Goal: Task Accomplishment & Management: Use online tool/utility

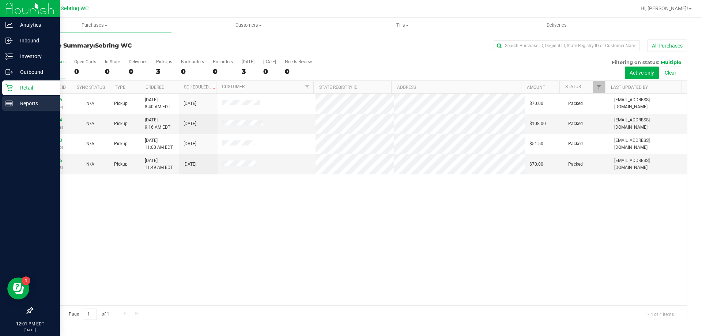
click at [17, 99] on p "Reports" at bounding box center [35, 103] width 44 height 9
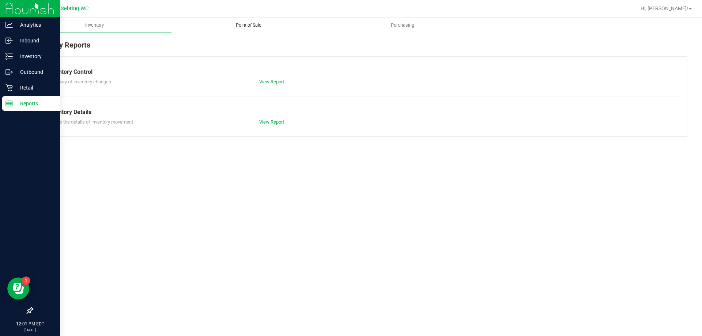
click at [262, 24] on span "Point of Sale" at bounding box center [248, 25] width 45 height 7
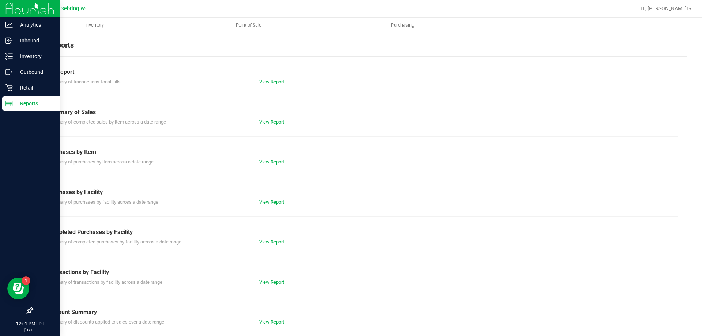
click at [278, 277] on div "Summary of transactions by facility across a date range View Report" at bounding box center [360, 281] width 636 height 9
click at [276, 284] on link "View Report" at bounding box center [271, 281] width 25 height 5
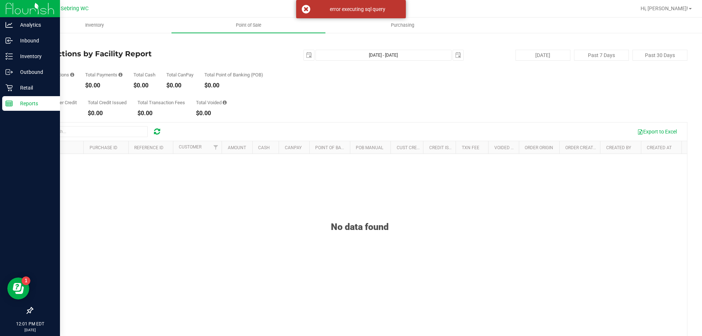
click at [40, 46] on div "Back Transactions by Facility Report [DATE] [DATE] - [DATE] [DATE] [DATE] Past …" at bounding box center [359, 211] width 655 height 344
click at [42, 44] on link "Back" at bounding box center [37, 42] width 11 height 5
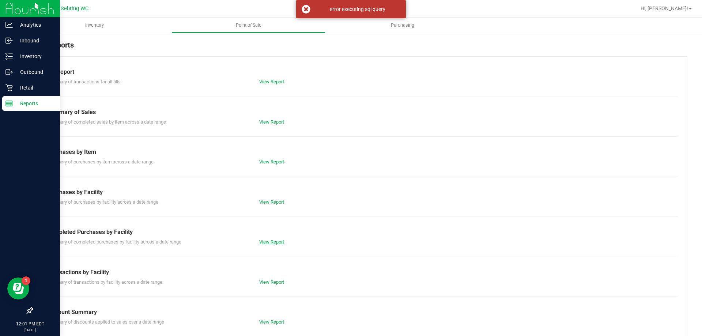
click at [274, 240] on link "View Report" at bounding box center [271, 241] width 25 height 5
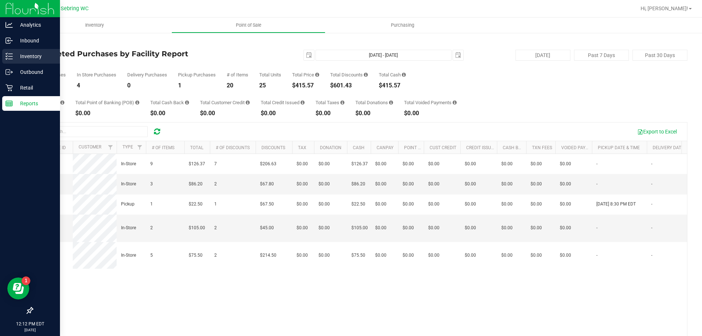
click at [16, 58] on p "Inventory" at bounding box center [35, 56] width 44 height 9
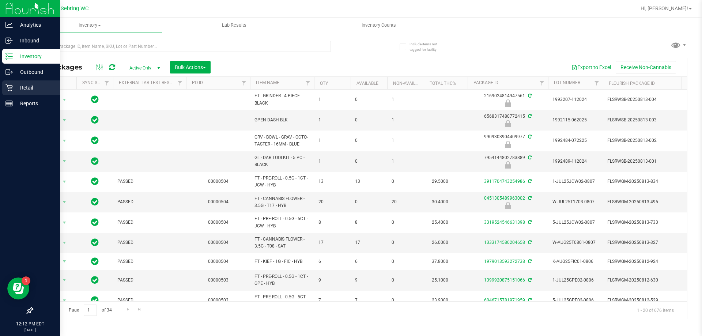
click at [42, 85] on p "Retail" at bounding box center [35, 87] width 44 height 9
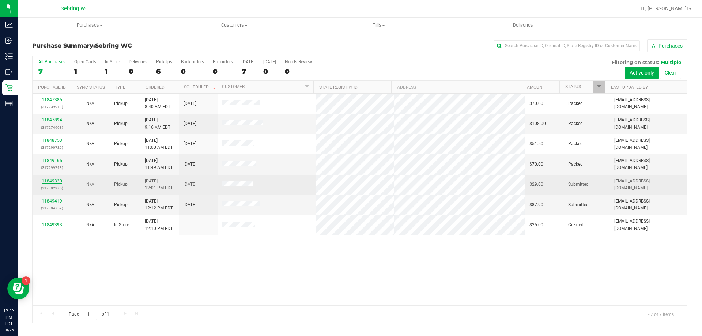
click at [46, 182] on link "11849320" at bounding box center [52, 180] width 20 height 5
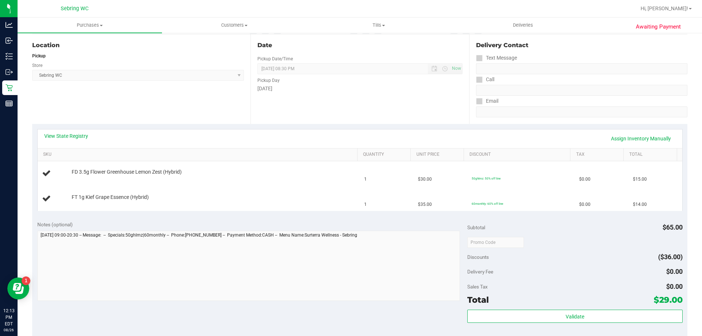
scroll to position [219, 0]
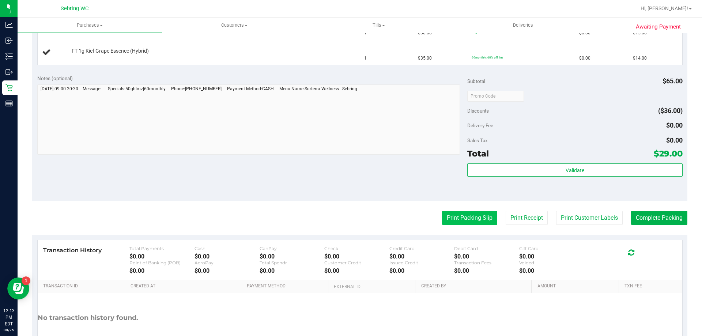
click at [467, 214] on button "Print Packing Slip" at bounding box center [469, 218] width 55 height 14
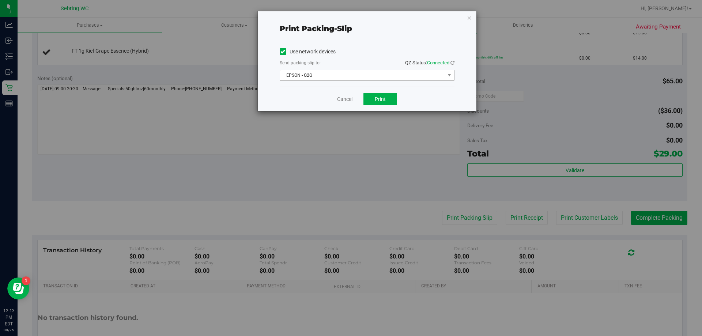
click at [339, 74] on span "EPSON - G2G" at bounding box center [362, 75] width 165 height 10
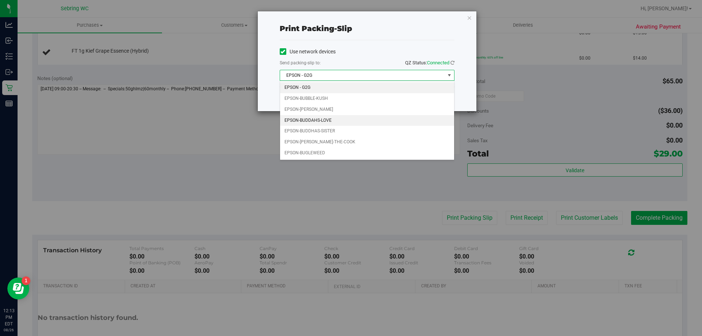
click at [340, 124] on li "EPSON-BUDDAHS-LOVE" at bounding box center [367, 120] width 174 height 11
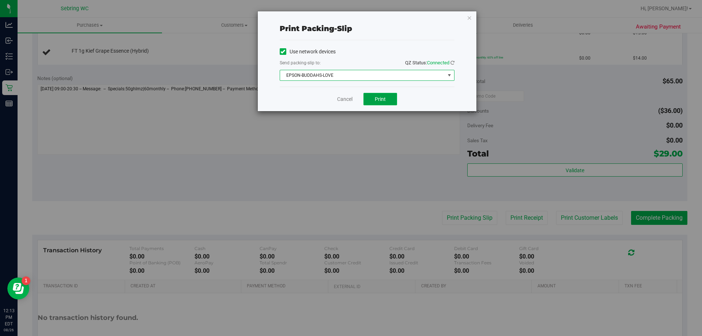
click at [377, 101] on span "Print" at bounding box center [380, 99] width 11 height 6
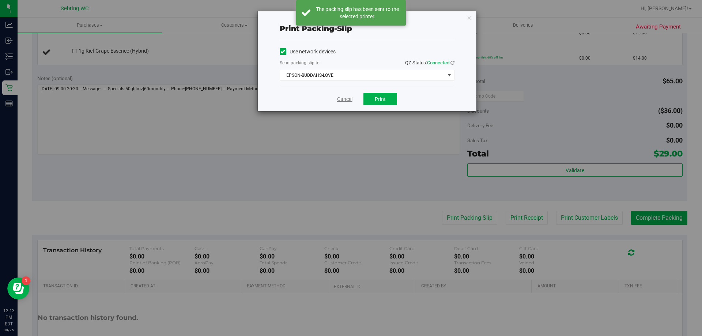
click at [342, 101] on link "Cancel" at bounding box center [344, 99] width 15 height 8
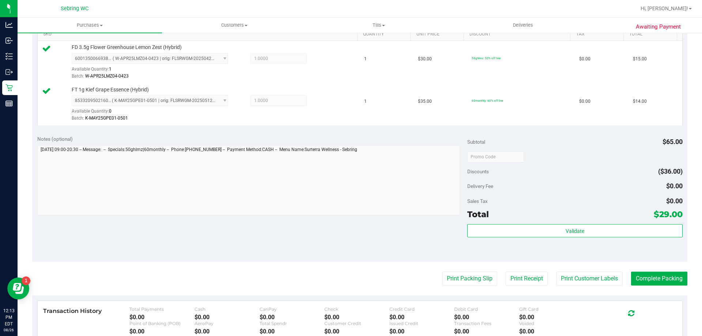
scroll to position [208, 0]
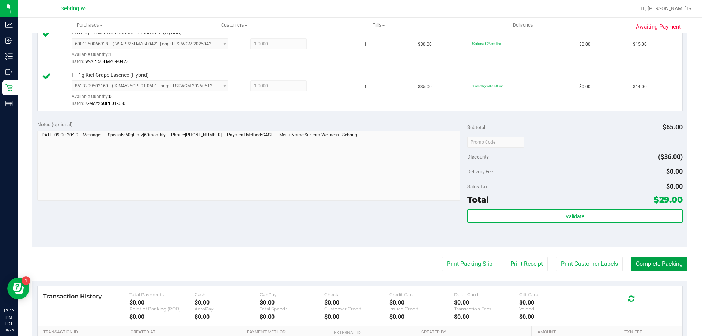
click at [664, 261] on button "Complete Packing" at bounding box center [659, 264] width 56 height 14
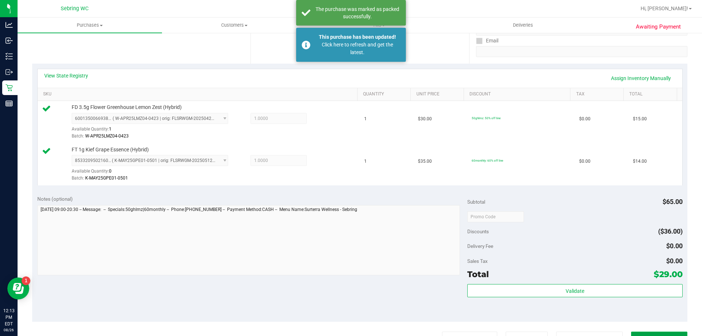
scroll to position [0, 0]
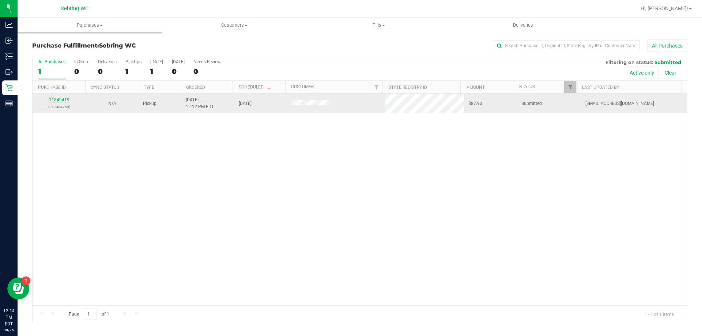
click at [55, 100] on link "11849419" at bounding box center [59, 99] width 20 height 5
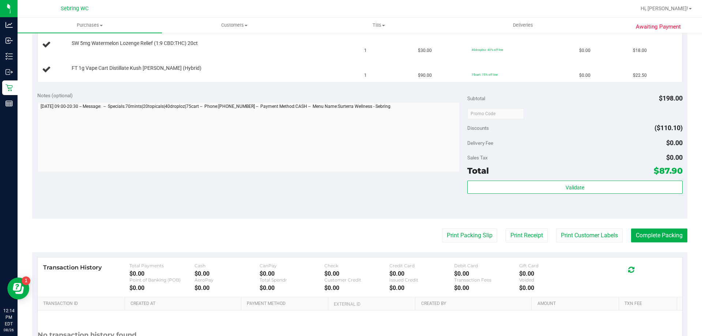
scroll to position [255, 0]
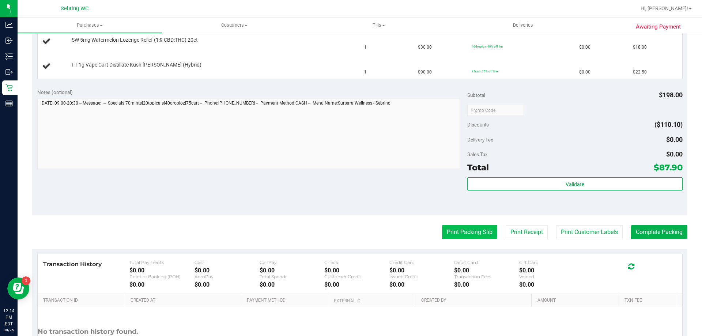
click at [452, 229] on button "Print Packing Slip" at bounding box center [469, 232] width 55 height 14
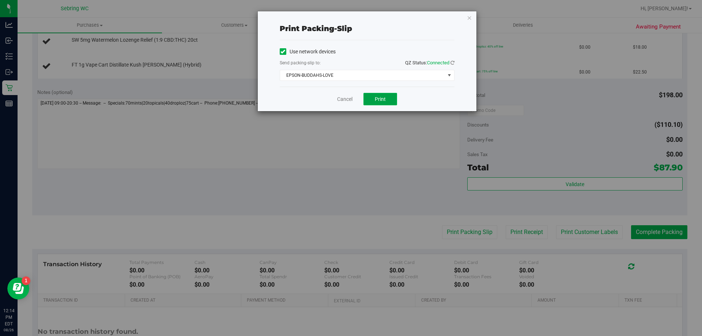
click at [388, 101] on button "Print" at bounding box center [380, 99] width 34 height 12
click at [339, 101] on link "Cancel" at bounding box center [344, 99] width 15 height 8
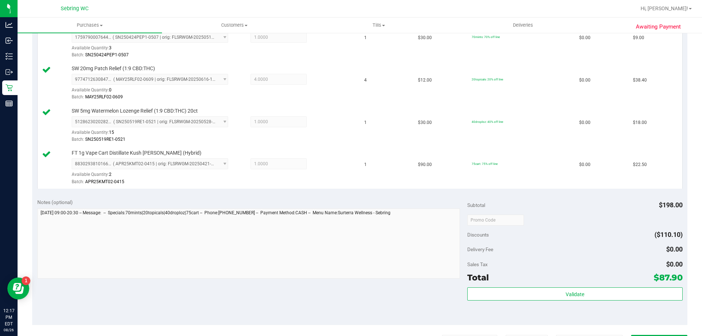
scroll to position [296, 0]
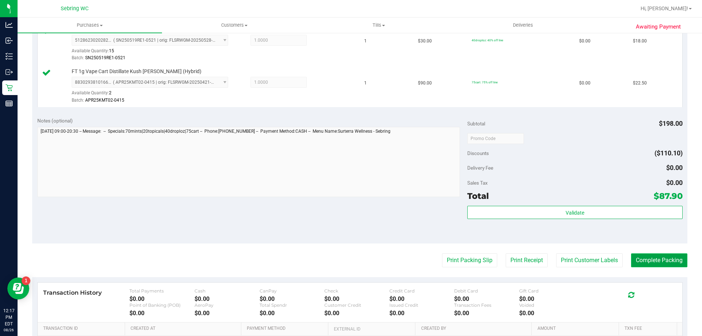
click at [653, 256] on button "Complete Packing" at bounding box center [659, 260] width 56 height 14
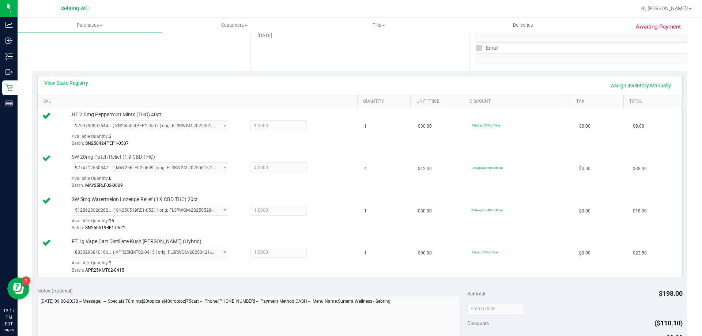
scroll to position [0, 0]
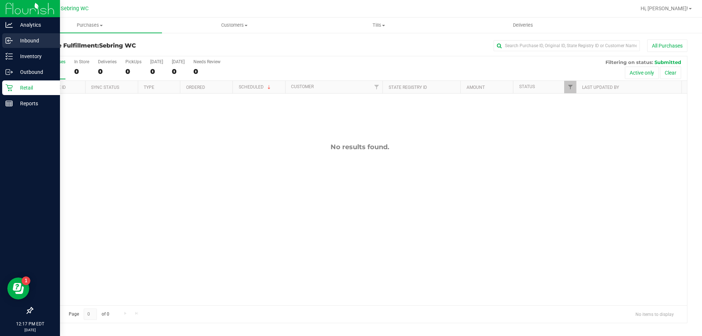
click at [14, 46] on div "Inbound" at bounding box center [31, 40] width 58 height 15
click at [18, 57] on p "Inventory" at bounding box center [35, 56] width 44 height 9
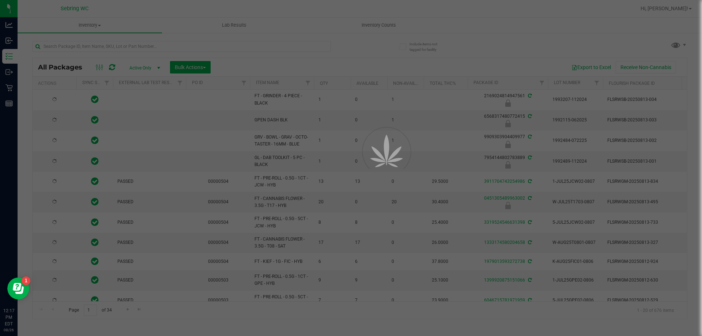
click at [114, 49] on div at bounding box center [351, 168] width 702 height 336
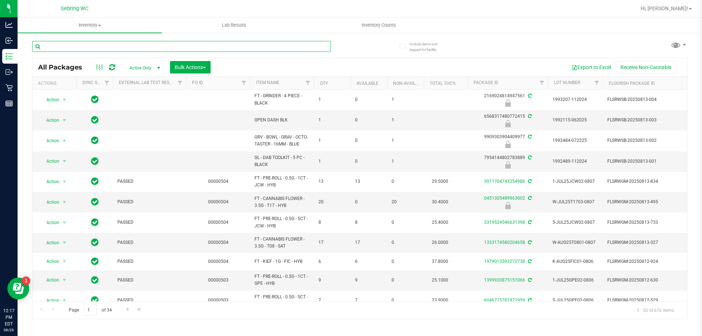
click at [114, 48] on input "text" at bounding box center [181, 46] width 299 height 11
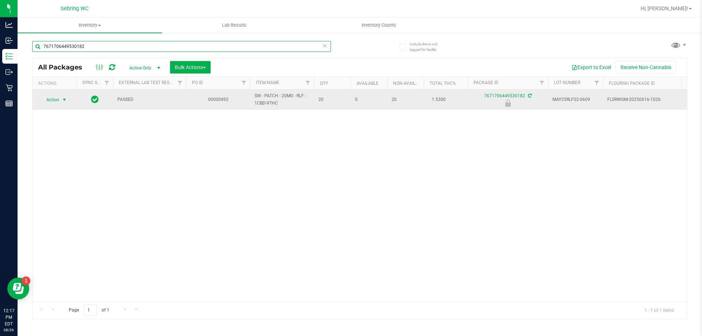
type input "7671706449530182"
click at [64, 99] on span "select" at bounding box center [64, 100] width 6 height 6
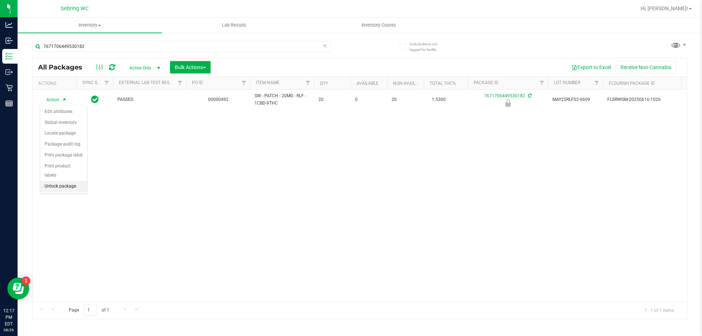
click at [74, 181] on li "Unlock package" at bounding box center [63, 186] width 47 height 11
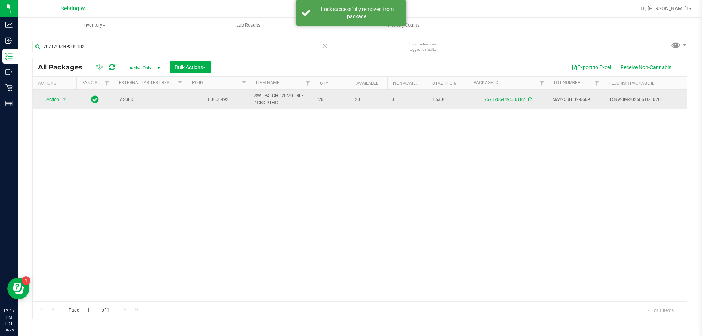
click at [48, 104] on span "Action" at bounding box center [50, 99] width 20 height 10
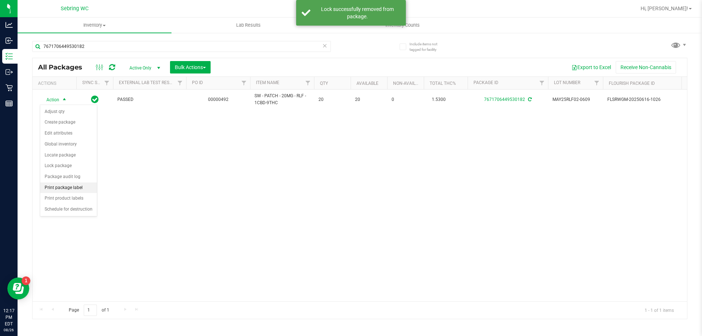
click at [74, 189] on li "Print package label" at bounding box center [68, 187] width 57 height 11
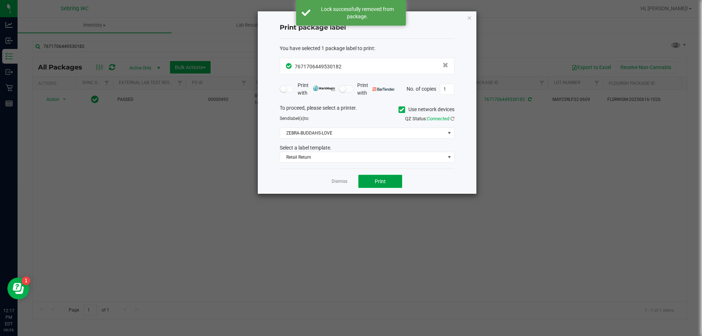
click at [372, 187] on button "Print" at bounding box center [380, 181] width 44 height 13
click at [113, 48] on ngb-modal-window "Print package label You have selected 1 package label to print : 76717064495301…" at bounding box center [353, 168] width 707 height 336
click at [141, 50] on ngb-modal-window "Print package label You have selected 1 package label to print : 76717064495301…" at bounding box center [353, 168] width 707 height 336
click at [338, 180] on link "Dismiss" at bounding box center [339, 181] width 16 height 6
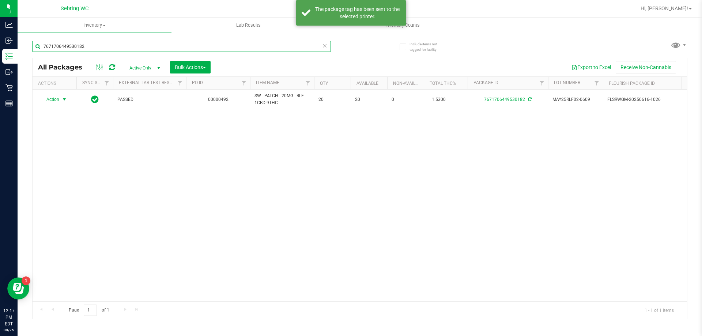
click at [211, 46] on input "7671706449530182" at bounding box center [181, 46] width 299 height 11
click at [326, 46] on icon at bounding box center [324, 45] width 5 height 9
click at [250, 44] on input "text" at bounding box center [181, 46] width 299 height 11
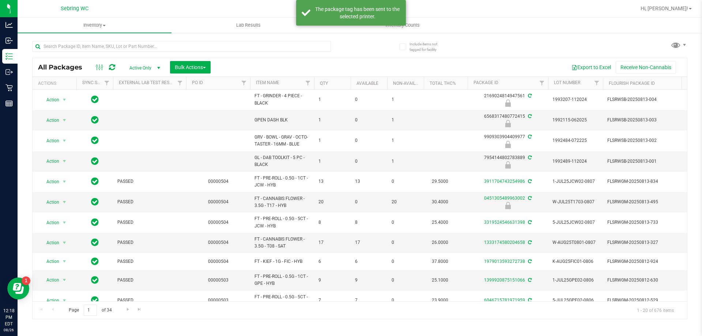
click at [229, 60] on div "All Packages Active Only Active Only Lab Samples Locked All External Internal B…" at bounding box center [360, 67] width 654 height 18
click at [246, 46] on input "text" at bounding box center [181, 46] width 299 height 11
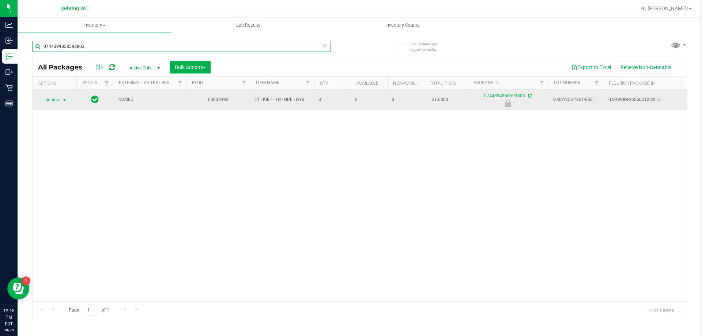
type input "0744394858593803"
click at [63, 99] on span "select" at bounding box center [64, 100] width 6 height 6
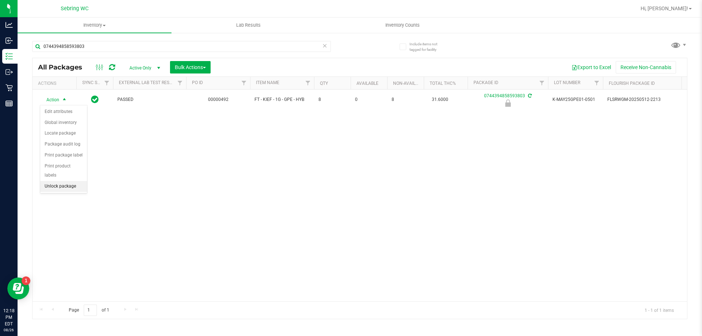
click at [61, 181] on li "Unlock package" at bounding box center [63, 186] width 47 height 11
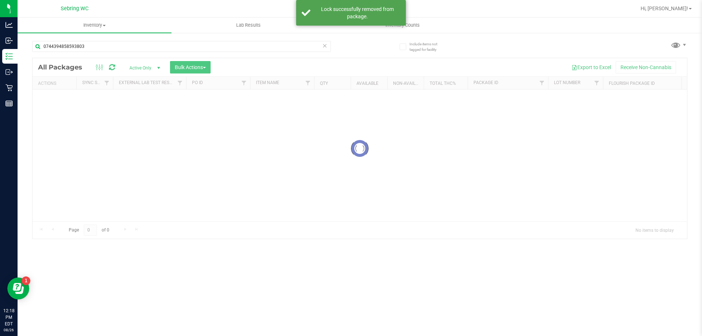
click at [49, 104] on div at bounding box center [360, 148] width 654 height 181
click at [57, 97] on div at bounding box center [360, 148] width 654 height 181
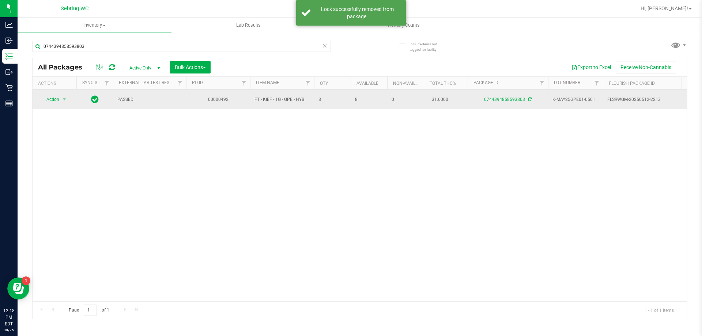
click at [54, 96] on span "Action" at bounding box center [50, 99] width 20 height 10
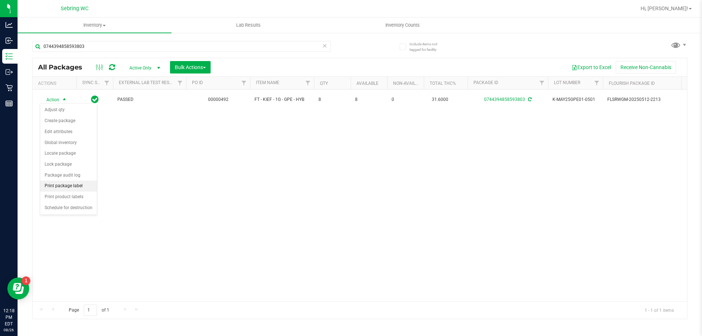
click at [87, 183] on li "Print package label" at bounding box center [68, 186] width 57 height 11
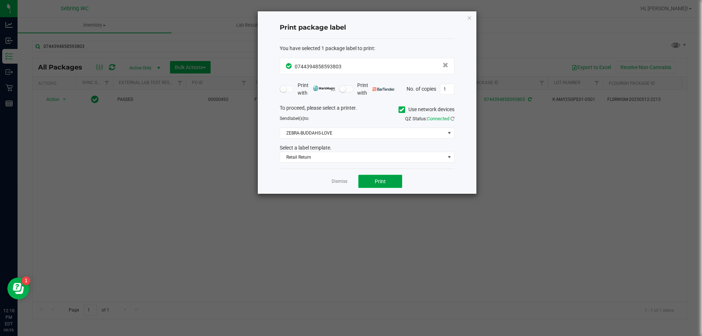
click at [382, 177] on button "Print" at bounding box center [380, 181] width 44 height 13
click at [342, 181] on link "Dismiss" at bounding box center [339, 181] width 16 height 6
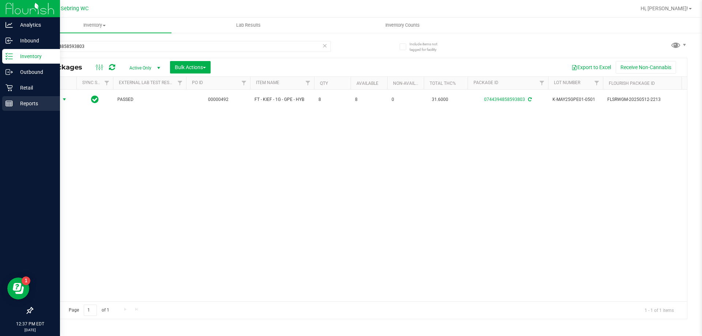
click at [5, 96] on div "Reports" at bounding box center [31, 103] width 58 height 15
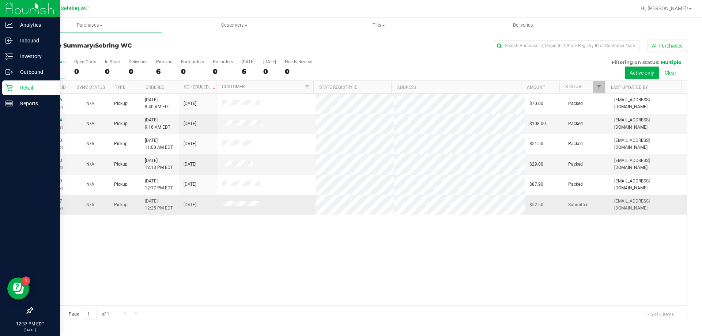
click at [86, 213] on td "N/A" at bounding box center [90, 205] width 38 height 20
click at [49, 200] on link "11849537" at bounding box center [52, 200] width 20 height 5
